Goal: Contribute content

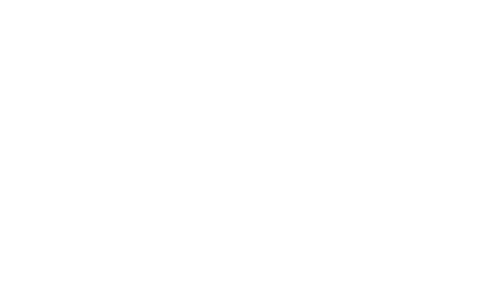
click at [450, 0] on html "We're offline Leave a message" at bounding box center [241, 0] width 483 height 0
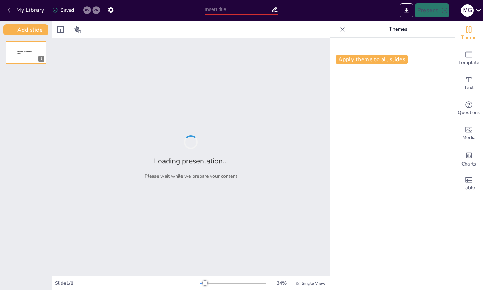
type input "Real-Time Management and Sustainability: The Future of Kiosk Technology in Heal…"
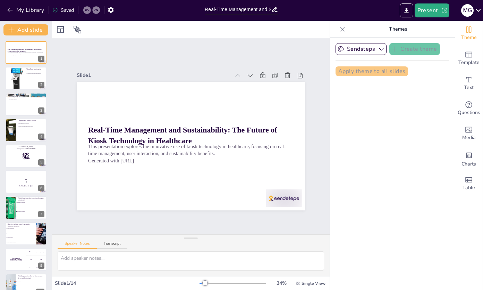
checkbox input "true"
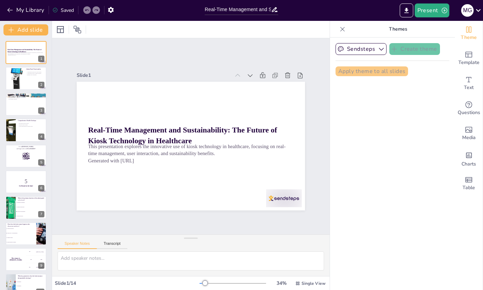
checkbox input "true"
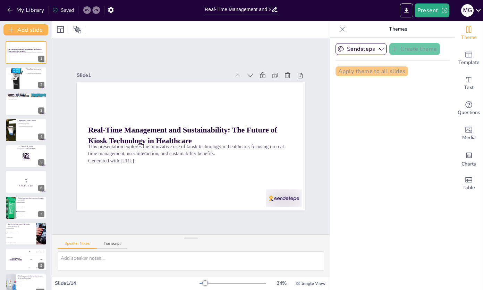
checkbox input "true"
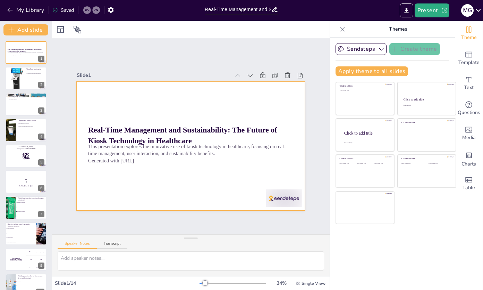
checkbox input "true"
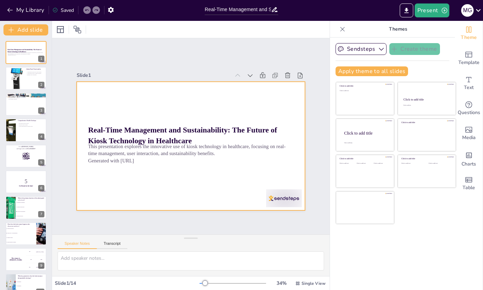
checkbox input "true"
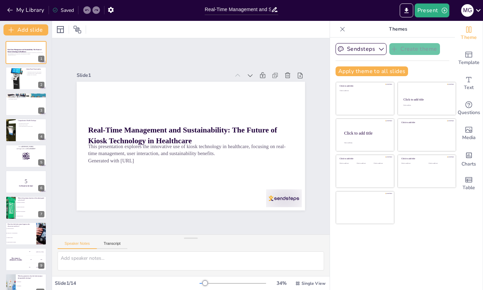
checkbox input "true"
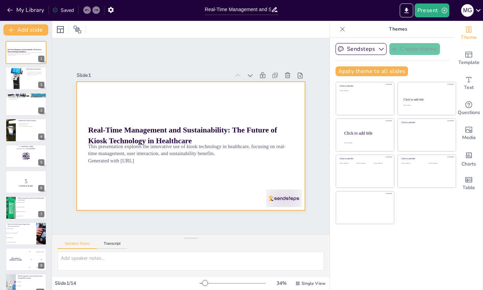
checkbox input "true"
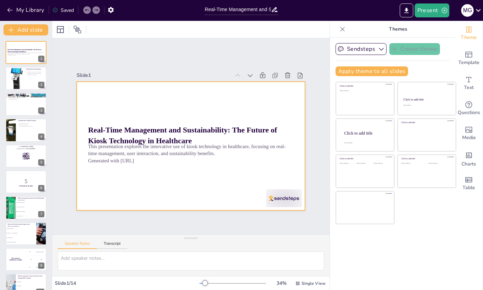
checkbox input "true"
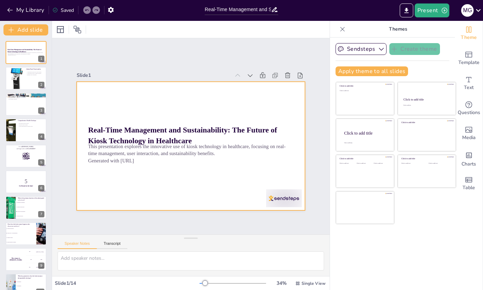
checkbox input "true"
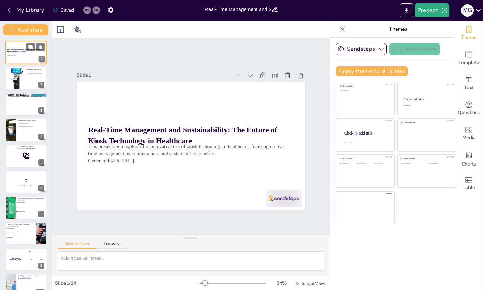
checkbox input "true"
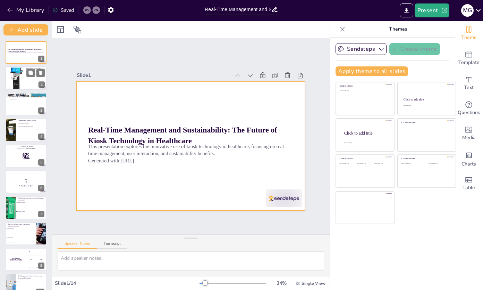
checkbox input "true"
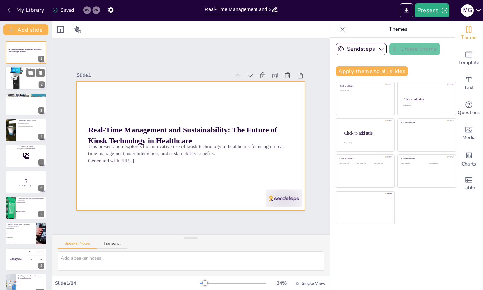
checkbox input "true"
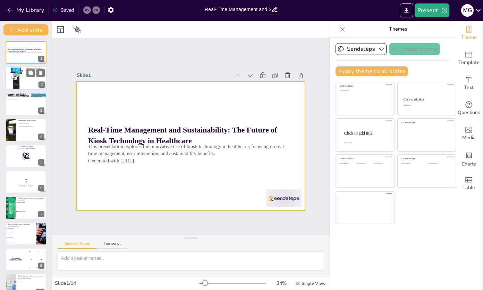
checkbox input "true"
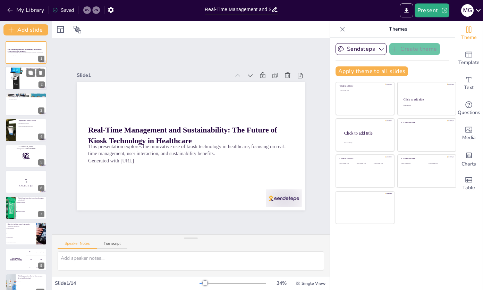
click at [20, 74] on div at bounding box center [15, 78] width 17 height 32
type textarea "The admin panel's functionality is essential for maintaining accurate and up-to…"
checkbox input "true"
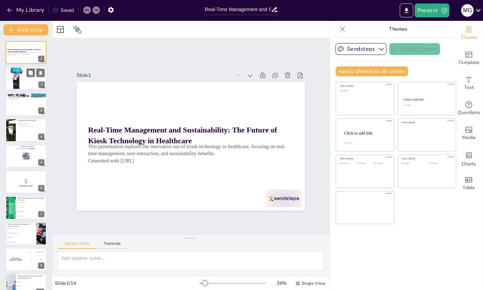
checkbox input "true"
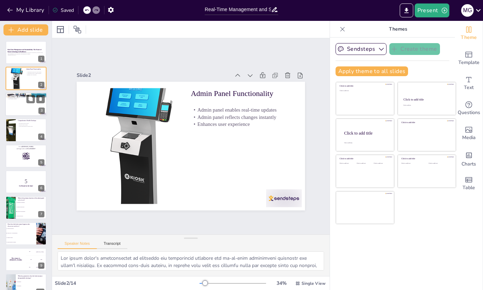
checkbox input "true"
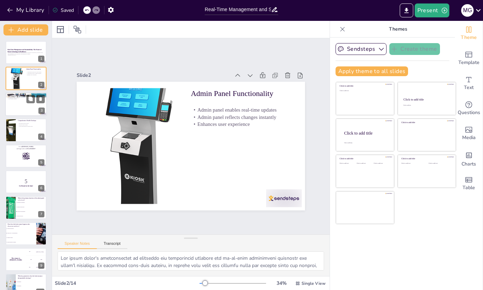
checkbox input "true"
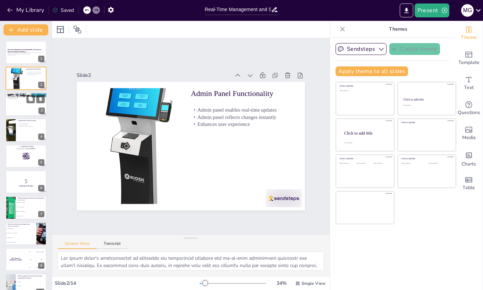
checkbox input "true"
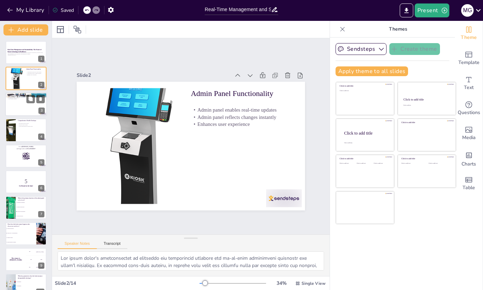
checkbox input "true"
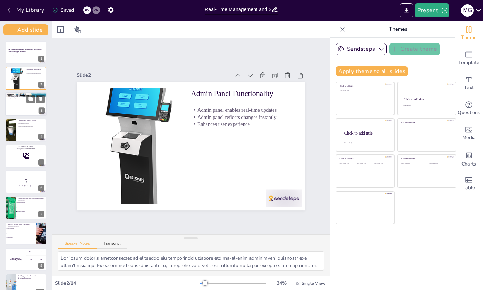
checkbox input "true"
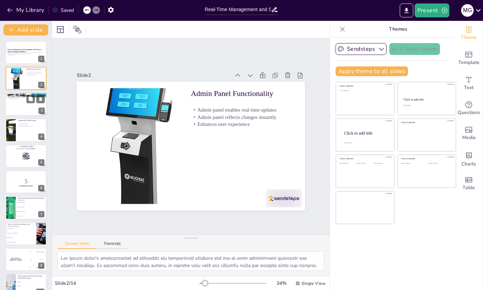
checkbox input "true"
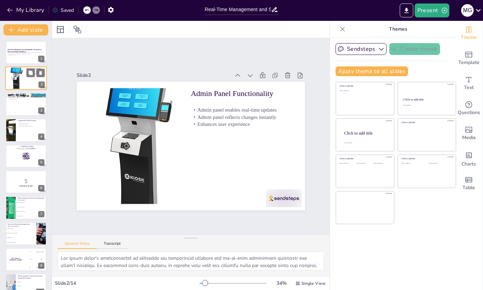
checkbox input "true"
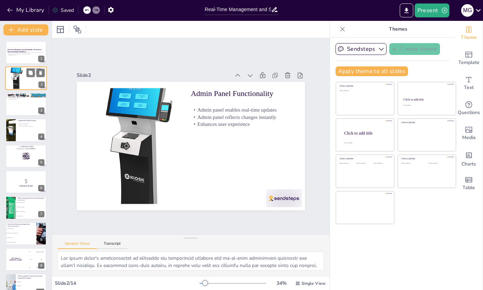
checkbox input "true"
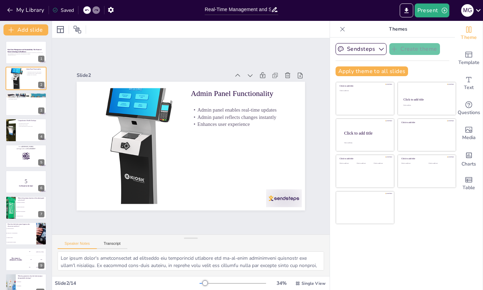
checkbox input "true"
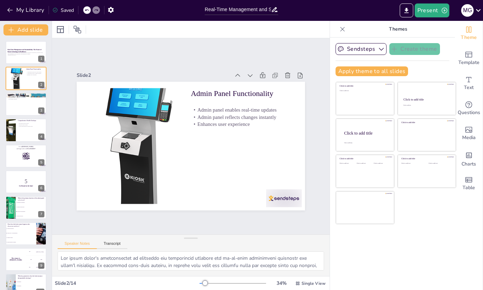
checkbox input "true"
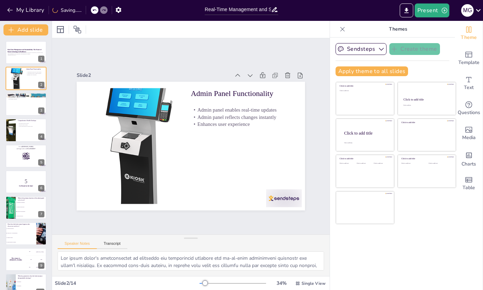
checkbox input "true"
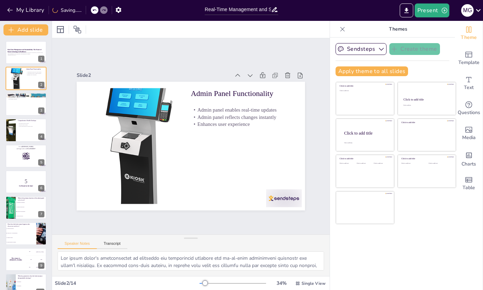
checkbox input "true"
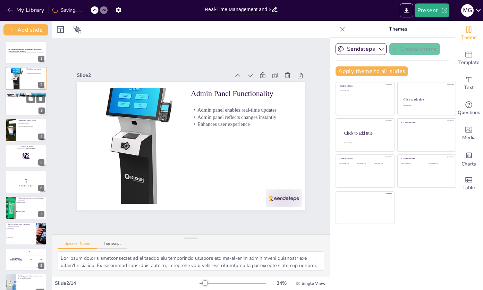
checkbox input "true"
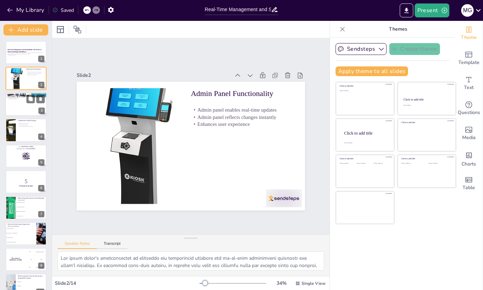
checkbox input "true"
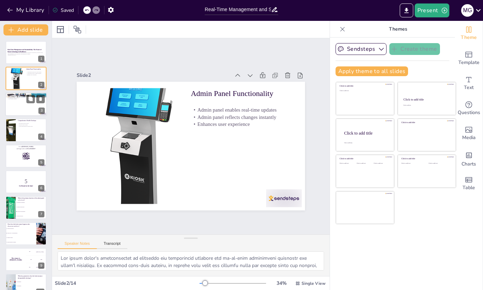
checkbox input "true"
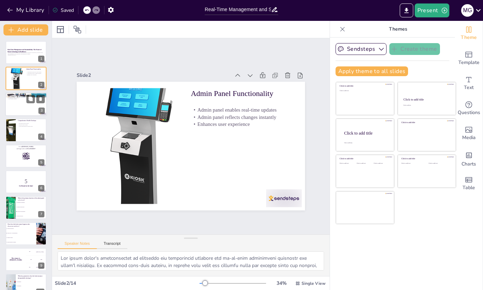
click at [17, 103] on div at bounding box center [26, 104] width 42 height 24
type textarea "The quick transaction process is a significant aspect of the kiosk's user exper…"
checkbox input "true"
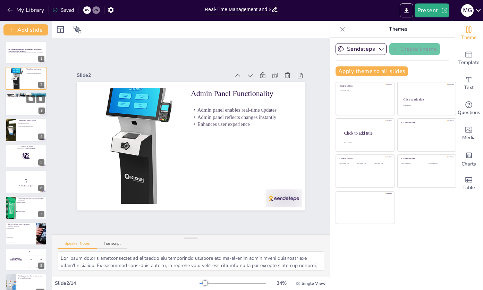
checkbox input "true"
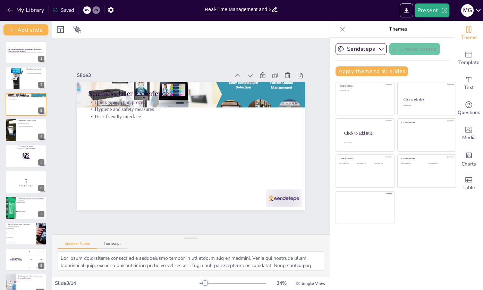
checkbox input "true"
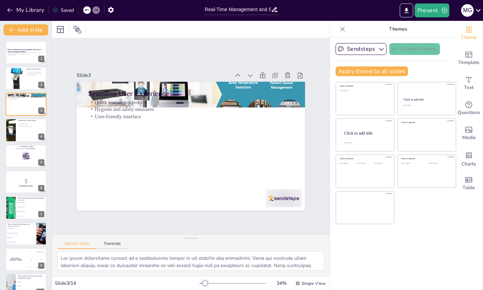
checkbox input "true"
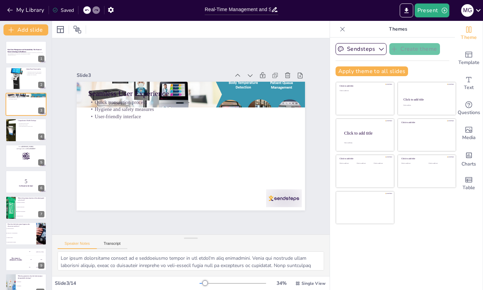
checkbox input "true"
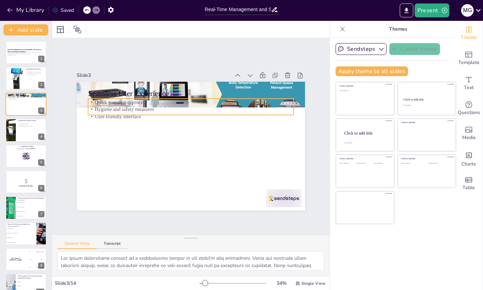
checkbox input "true"
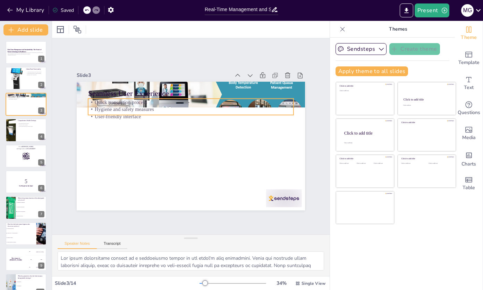
checkbox input "true"
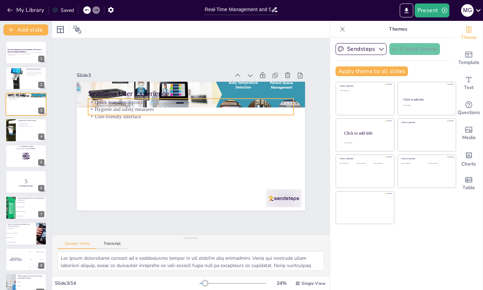
checkbox input "true"
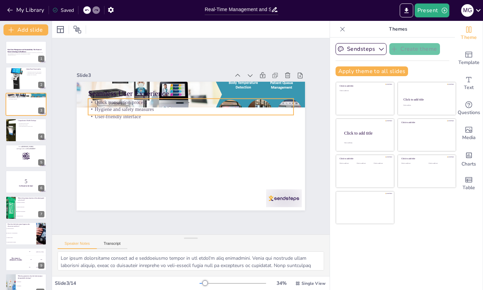
checkbox input "true"
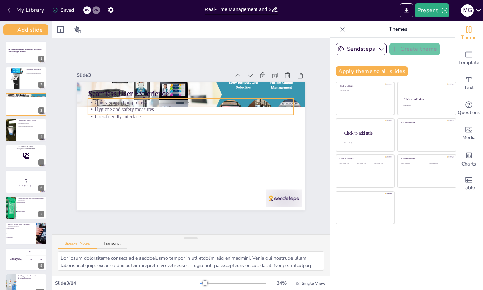
checkbox input "true"
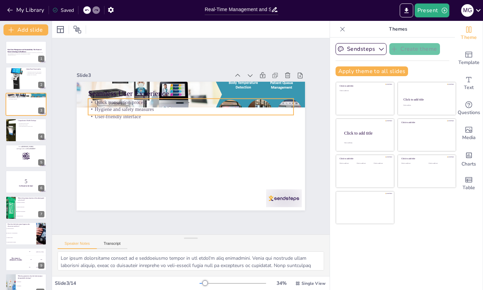
checkbox input "true"
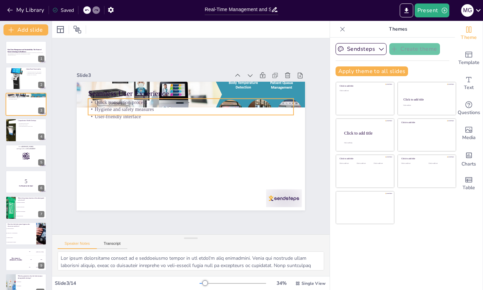
checkbox input "true"
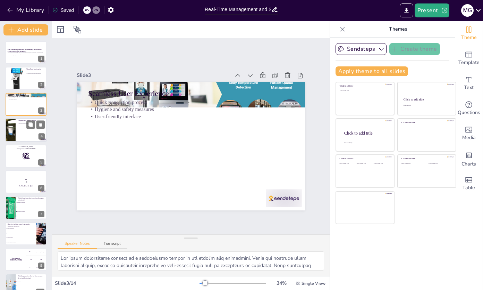
click at [23, 136] on div at bounding box center [26, 130] width 42 height 24
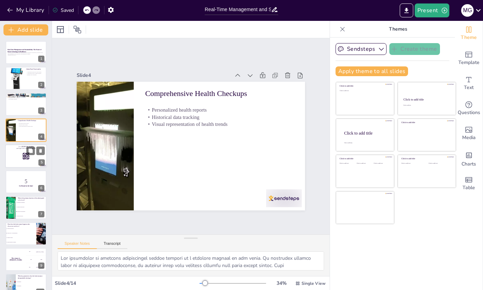
click at [23, 154] on rect at bounding box center [26, 156] width 8 height 8
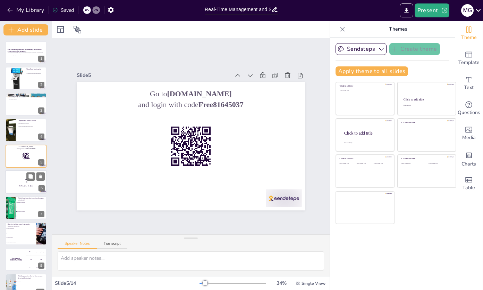
click at [27, 191] on div at bounding box center [26, 182] width 42 height 24
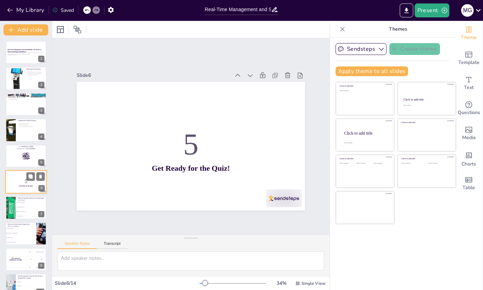
scroll to position [19, 0]
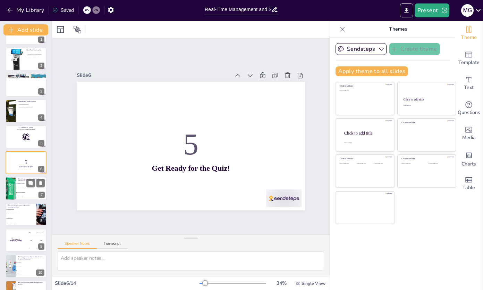
click at [28, 192] on span "To enable real-time updates" at bounding box center [32, 192] width 30 height 1
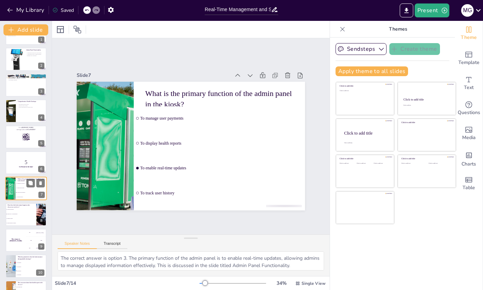
scroll to position [45, 0]
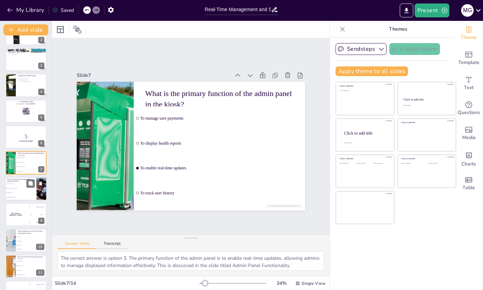
click at [28, 194] on li "By manual cleaning" at bounding box center [20, 192] width 31 height 5
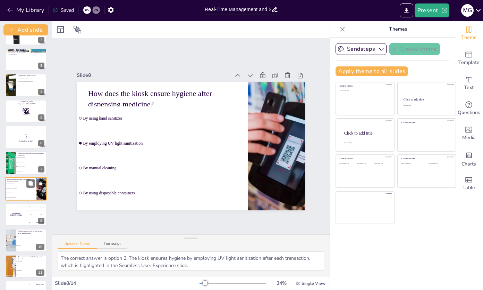
scroll to position [71, 0]
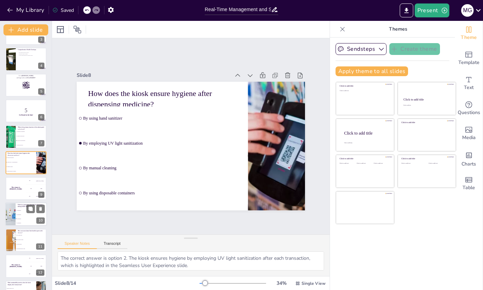
click at [27, 216] on li "20 parameters" at bounding box center [31, 214] width 31 height 4
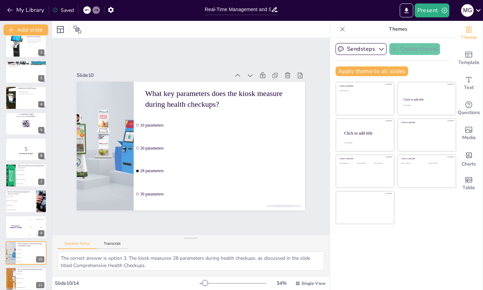
scroll to position [0, 0]
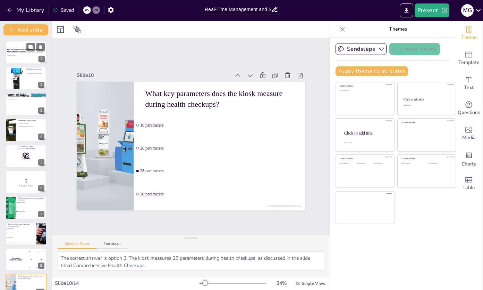
click at [11, 51] on strong "Real-Time Management and Sustainability: The Future of Kiosk Technology in Heal…" at bounding box center [24, 50] width 35 height 3
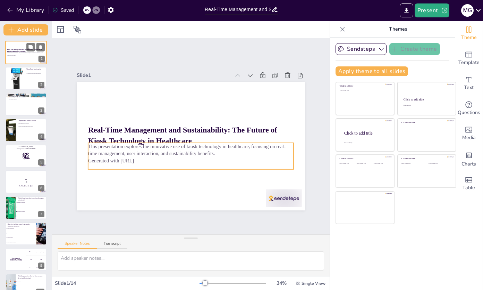
click at [15, 55] on p "Generated with [URL]" at bounding box center [25, 55] width 37 height 1
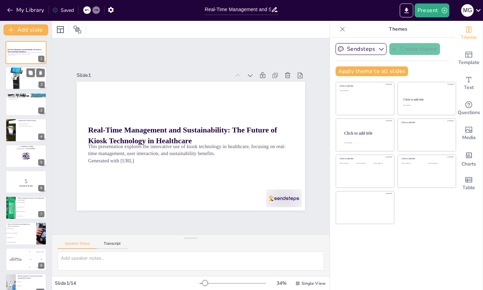
click at [19, 75] on div at bounding box center [15, 78] width 17 height 32
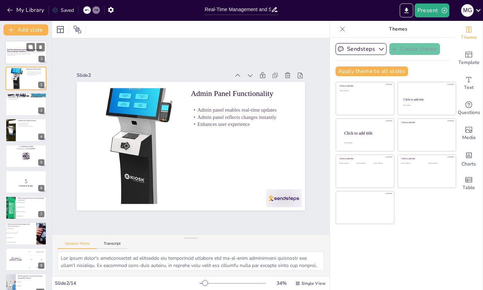
click at [25, 58] on div at bounding box center [26, 53] width 42 height 24
